Goal: Information Seeking & Learning: Learn about a topic

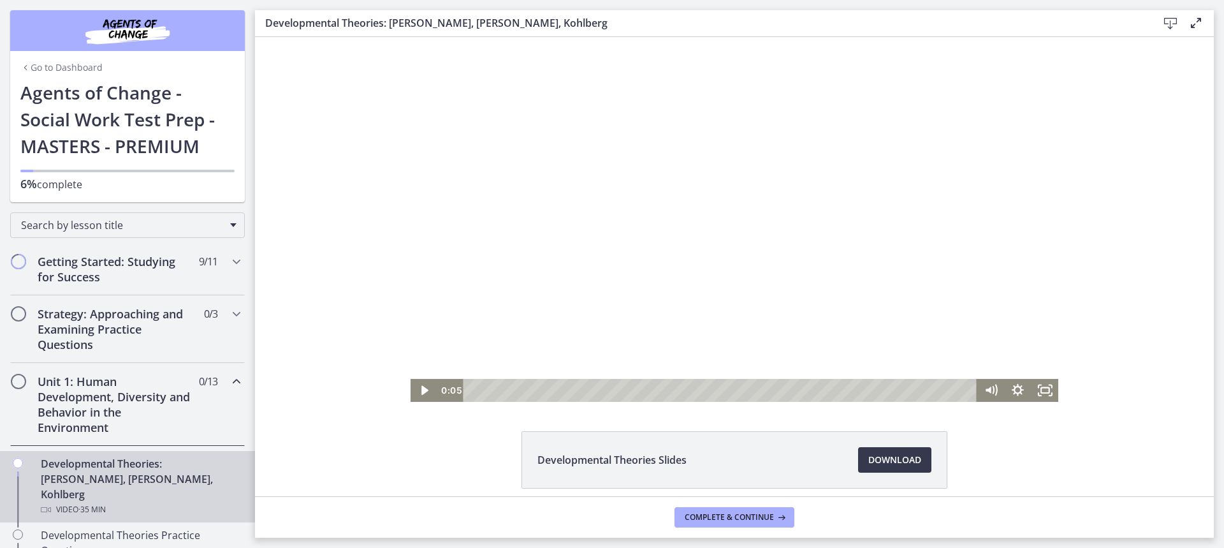
scroll to position [442, 0]
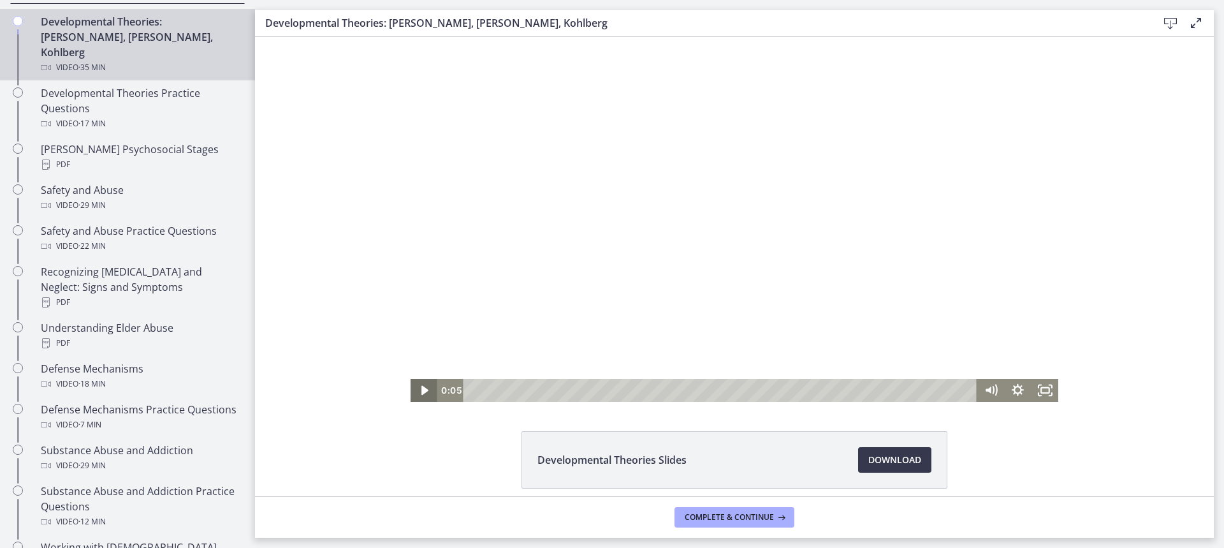
click at [412, 386] on icon "Play Video" at bounding box center [424, 390] width 27 height 23
click at [1179, 113] on div "Click for sound @keyframes VOLUME_SMALL_WAVE_FLASH { 0% { opacity: 0; } 33% { o…" at bounding box center [734, 219] width 959 height 365
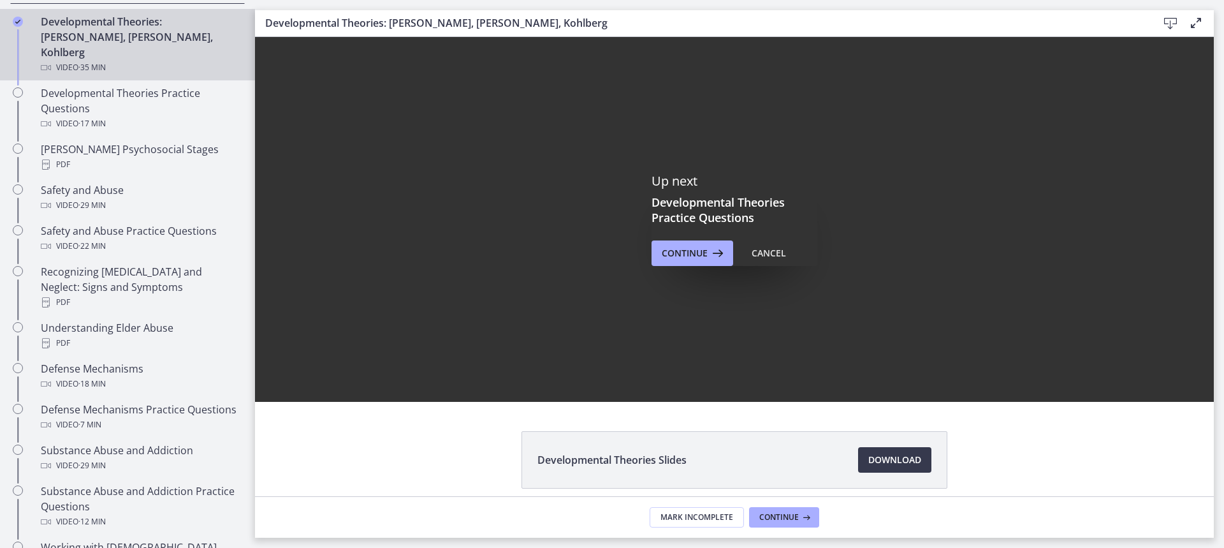
click at [714, 238] on div "Up next Developmental Theories Practice Questions Continue Cancel" at bounding box center [734, 219] width 166 height 93
click at [682, 245] on span "Continue" at bounding box center [685, 252] width 46 height 15
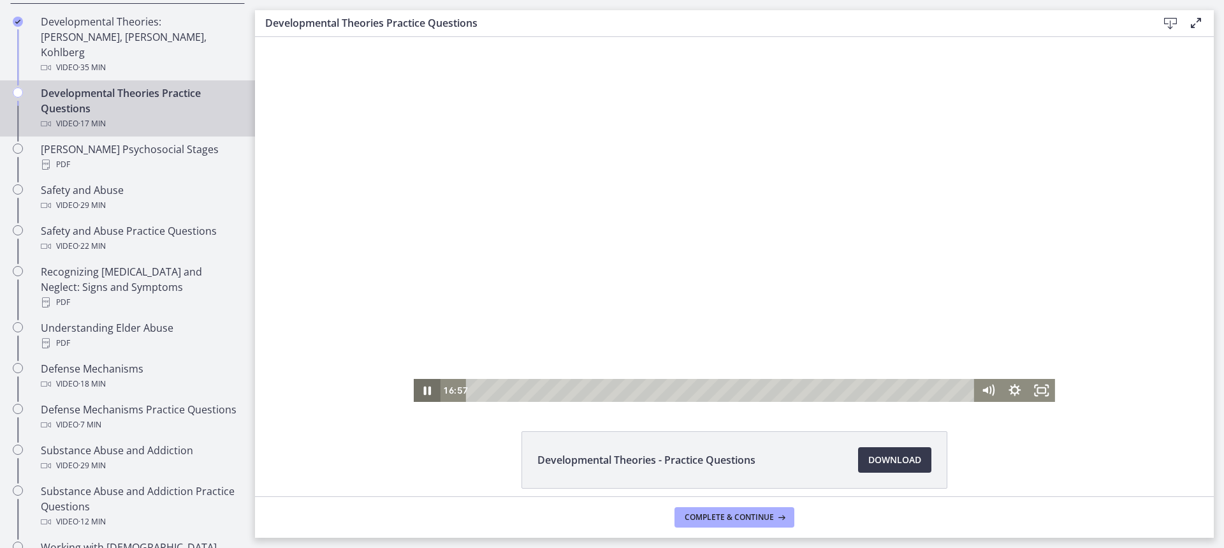
click at [426, 388] on icon "Pause" at bounding box center [428, 390] width 8 height 9
click at [430, 388] on icon "Play Video" at bounding box center [428, 390] width 27 height 23
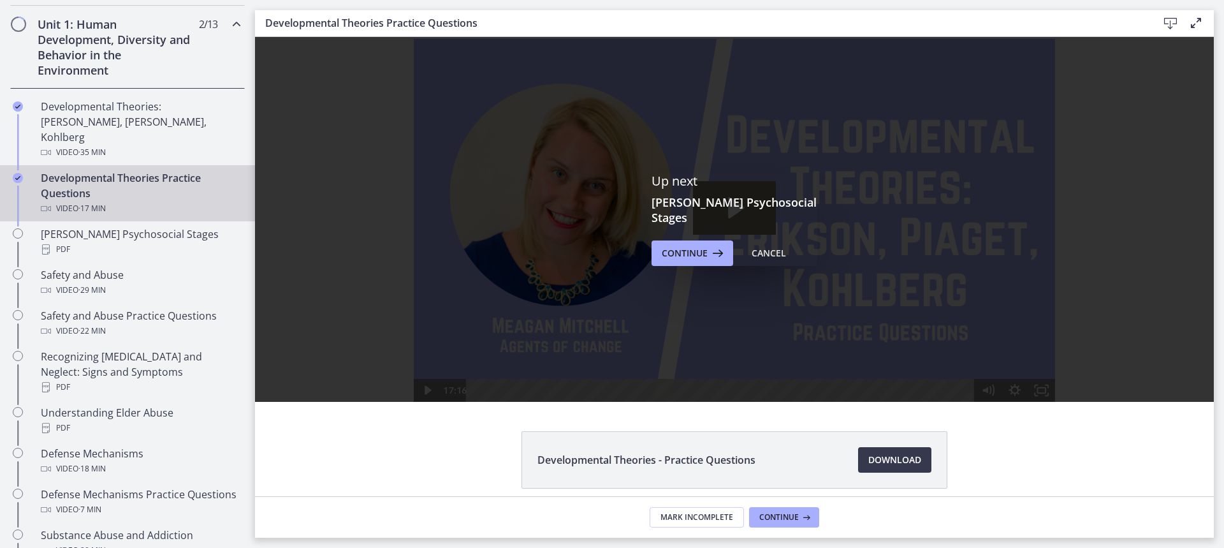
scroll to position [344, 0]
